Goal: Check status: Check status

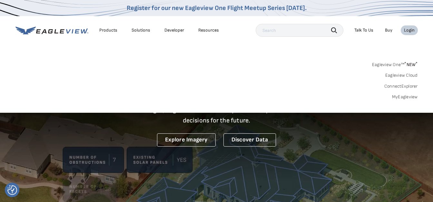
click at [401, 98] on link "MyEagleview" at bounding box center [405, 97] width 26 height 6
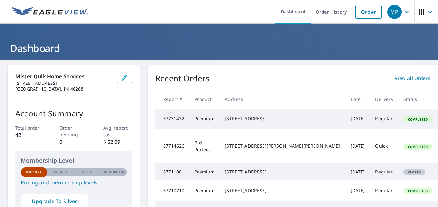
click at [343, 86] on div "Recent Orders View All Orders Start New Order Report # Product Address Date Del…" at bounding box center [322, 163] width 348 height 196
click at [394, 79] on span "View All Orders" at bounding box center [411, 78] width 35 height 8
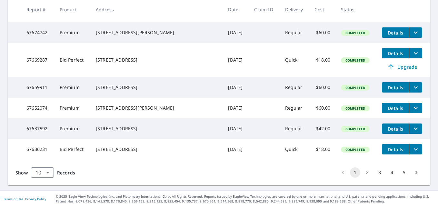
scroll to position [237, 0]
click at [362, 176] on button "2" at bounding box center [367, 172] width 10 height 10
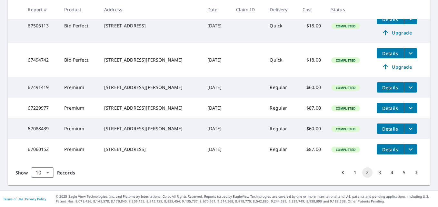
scroll to position [270, 0]
click at [376, 171] on button "3" at bounding box center [379, 172] width 10 height 10
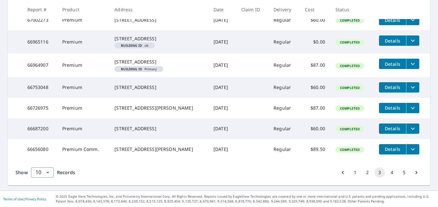
scroll to position [239, 0]
click at [386, 172] on button "4" at bounding box center [391, 172] width 10 height 10
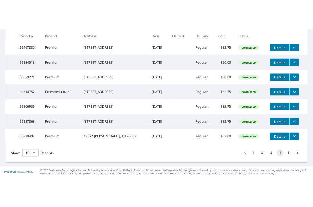
scroll to position [215, 0]
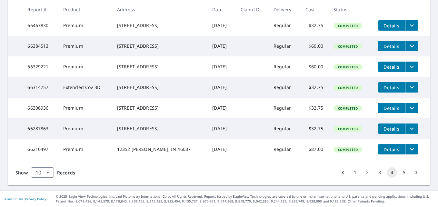
click at [408, 126] on icon "filesDropdownBtn-66287863" at bounding box center [412, 129] width 8 height 8
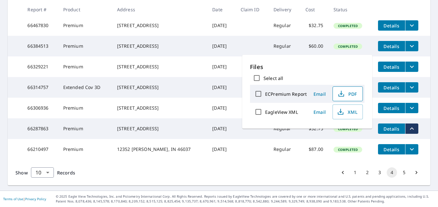
click at [339, 92] on icon "button" at bounding box center [341, 94] width 8 height 8
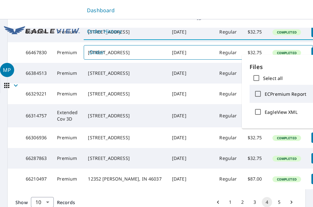
scroll to position [287, 0]
